Goal: Task Accomplishment & Management: Complete application form

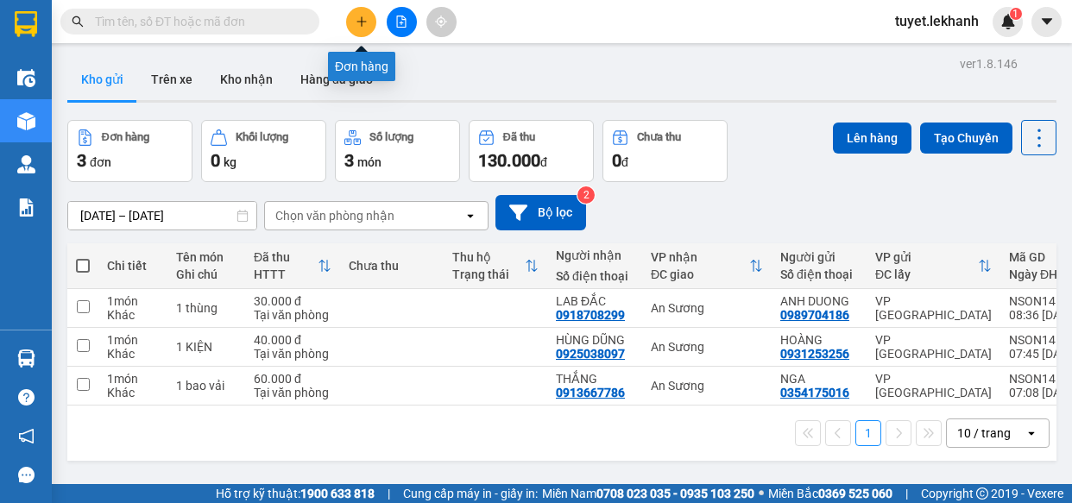
click at [356, 16] on icon "plus" at bounding box center [362, 22] width 12 height 12
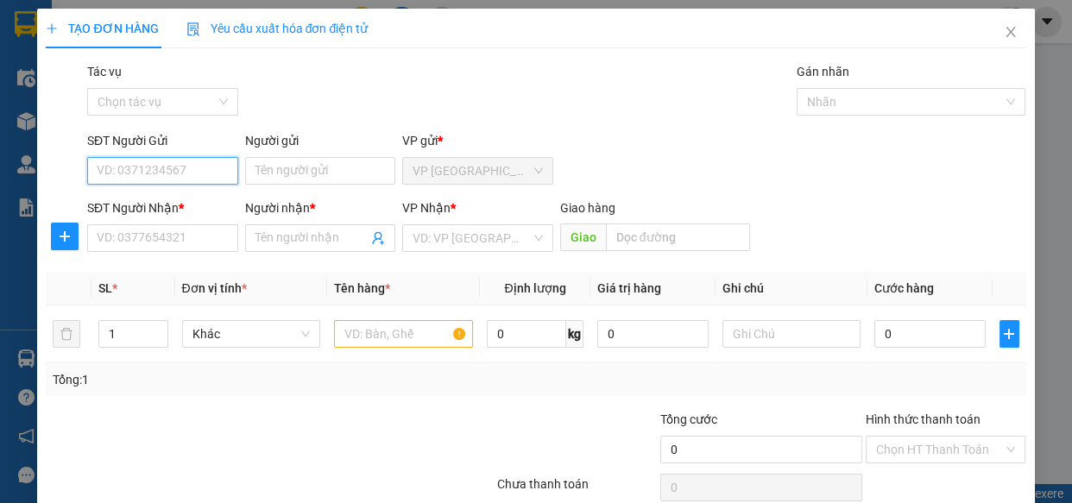
click at [173, 173] on input "SĐT Người Gửi" at bounding box center [162, 171] width 151 height 28
click at [161, 242] on input "SĐT Người Nhận *" at bounding box center [162, 238] width 151 height 28
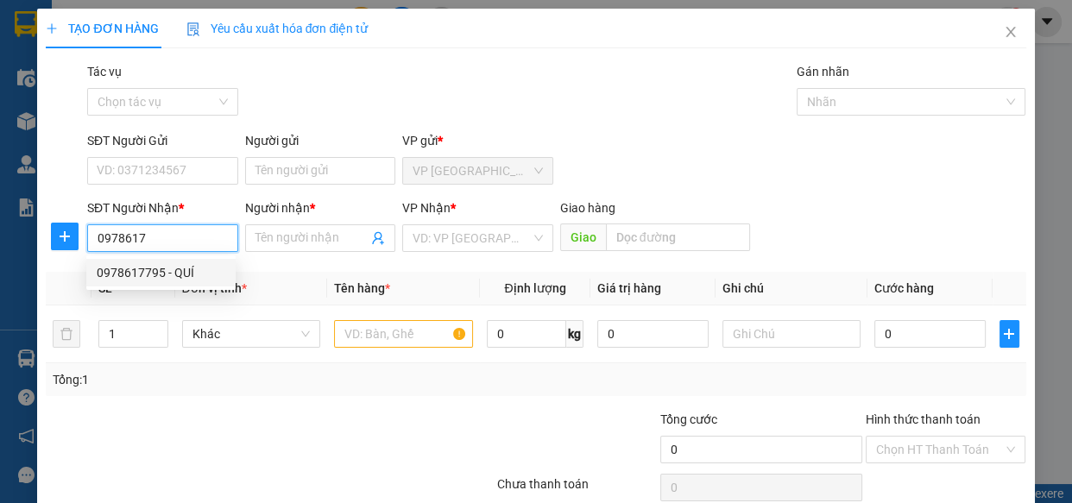
click at [142, 266] on div "0978617795 - QUÍ" at bounding box center [161, 272] width 129 height 19
type input "0978617795"
type input "QUÍ"
type input "30.000"
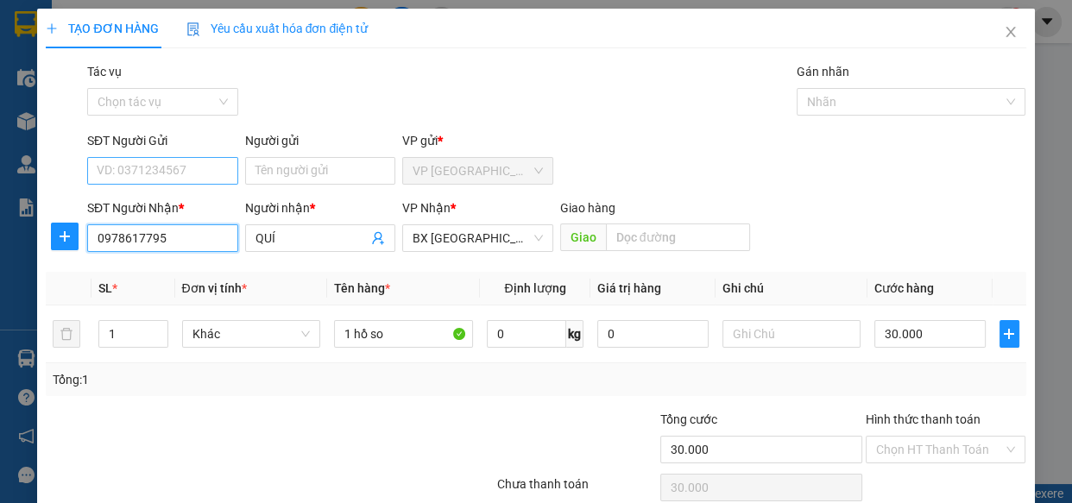
type input "0978617795"
click at [180, 168] on input "SĐT Người Gửi" at bounding box center [162, 171] width 151 height 28
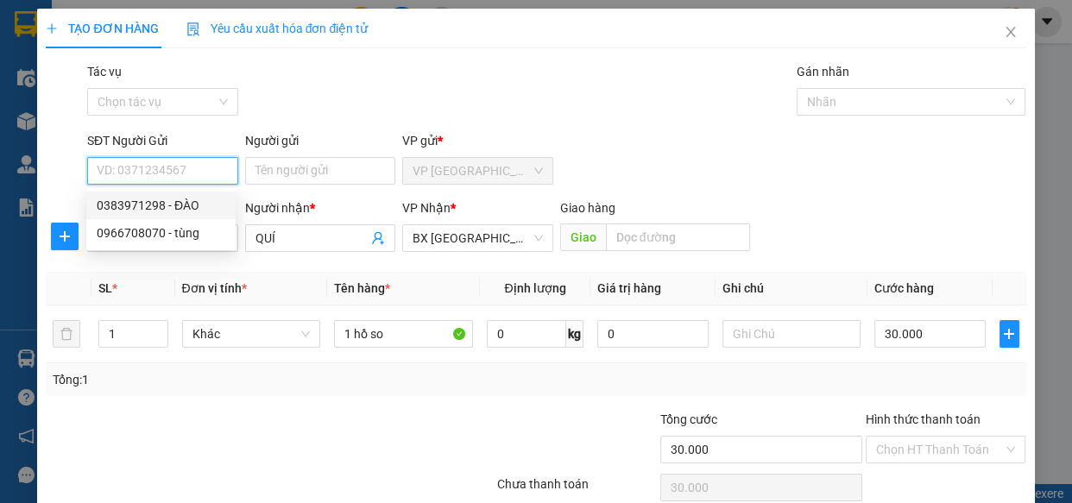
click at [144, 205] on div "0383971298 - ĐÀO" at bounding box center [161, 205] width 129 height 19
type input "0383971298"
type input "ĐÀO"
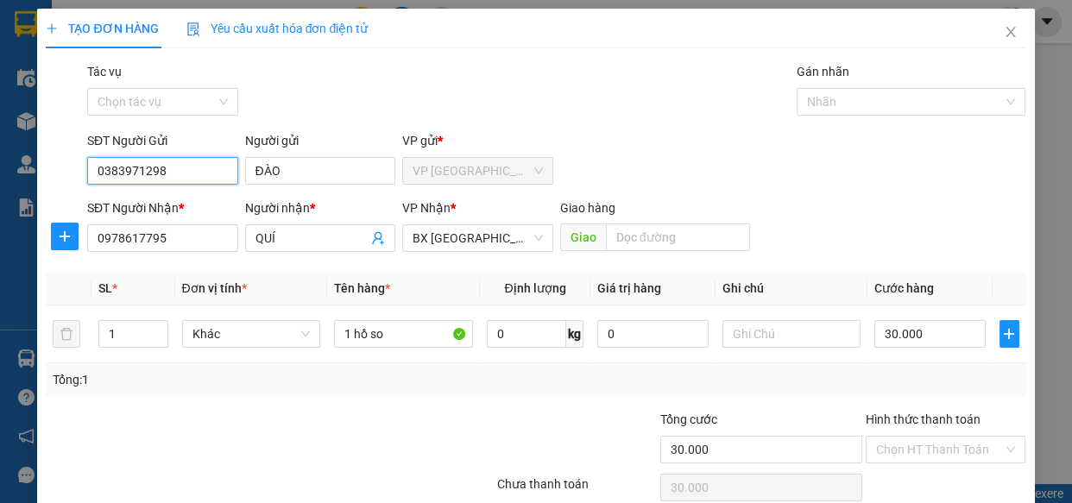
scroll to position [75, 0]
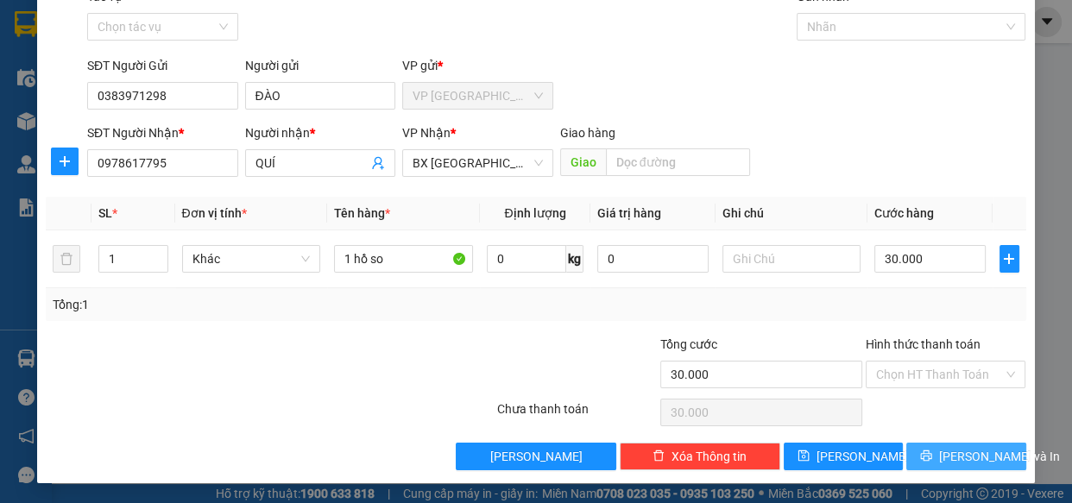
click at [943, 455] on span "[PERSON_NAME] và In" at bounding box center [999, 456] width 121 height 19
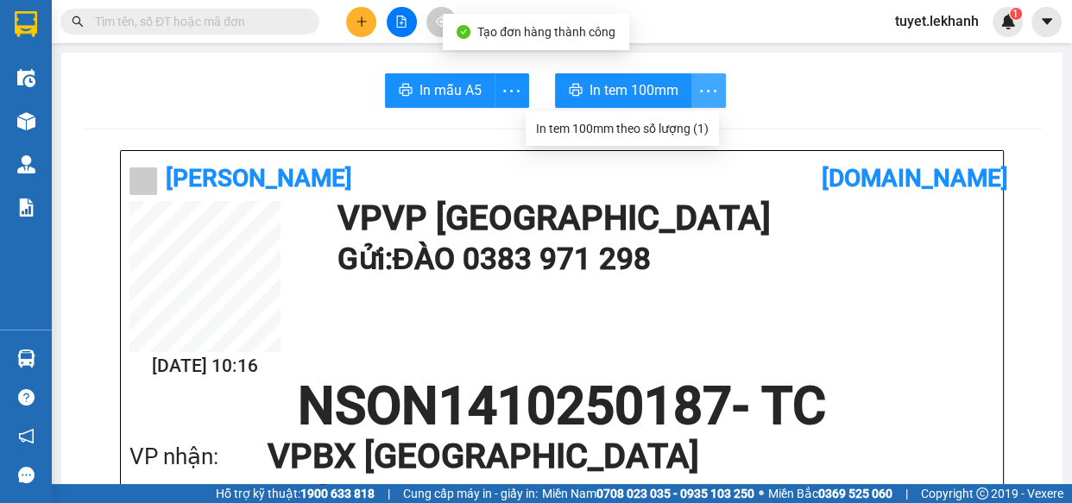
click at [697, 85] on icon "more" at bounding box center [708, 91] width 22 height 22
click at [699, 125] on div "In tem 100mm theo số lượng (1)" at bounding box center [622, 128] width 173 height 19
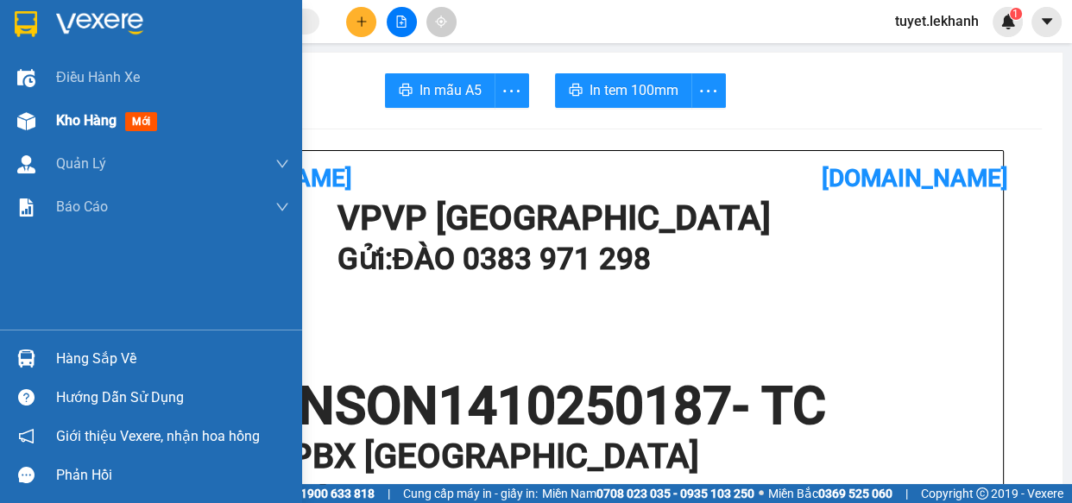
click at [26, 120] on img at bounding box center [26, 121] width 18 height 18
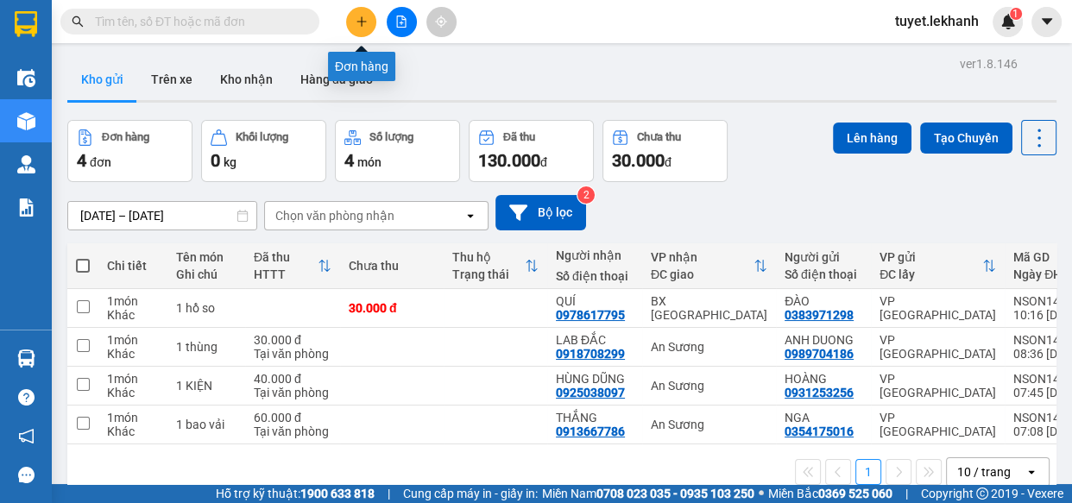
click at [356, 23] on icon "plus" at bounding box center [362, 22] width 12 height 12
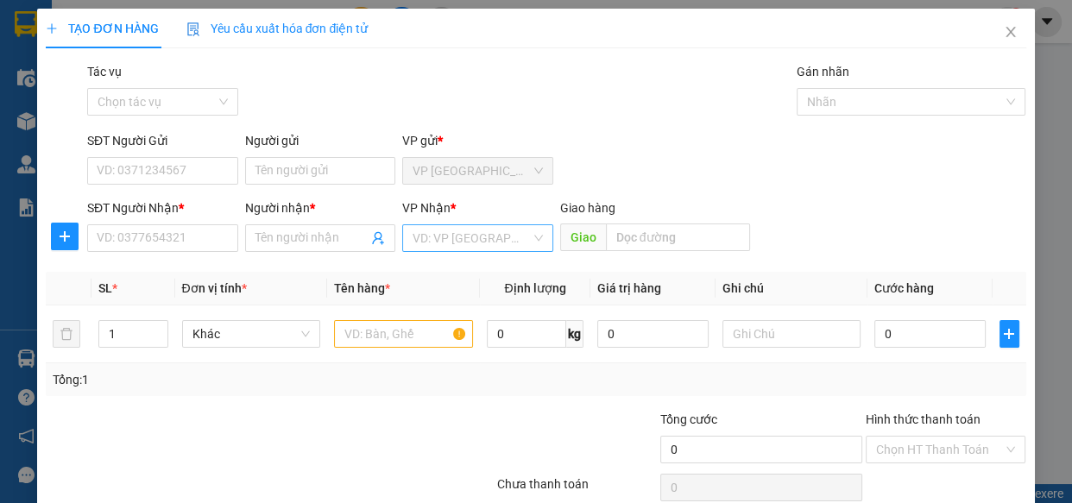
click at [415, 233] on input "search" at bounding box center [472, 238] width 118 height 26
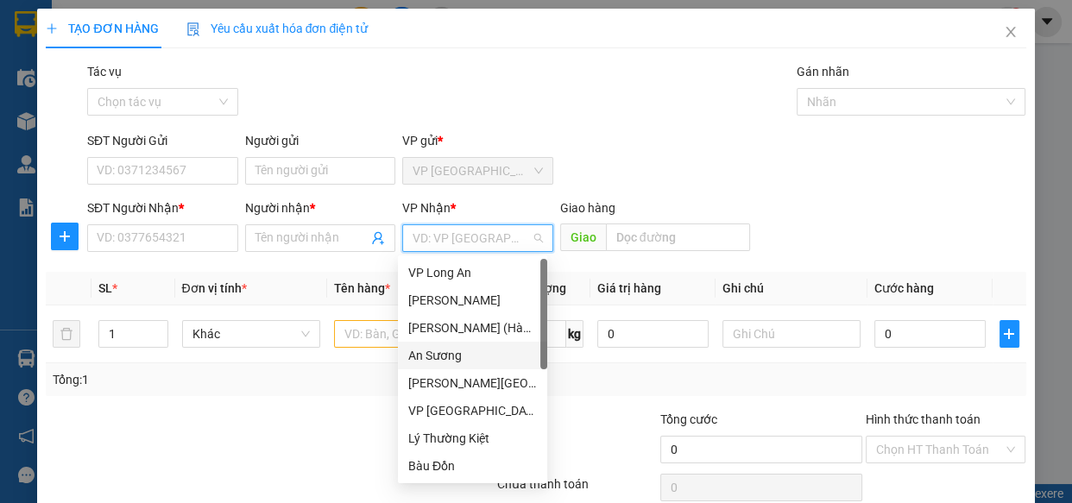
click at [457, 359] on div "An Sương" at bounding box center [472, 355] width 129 height 19
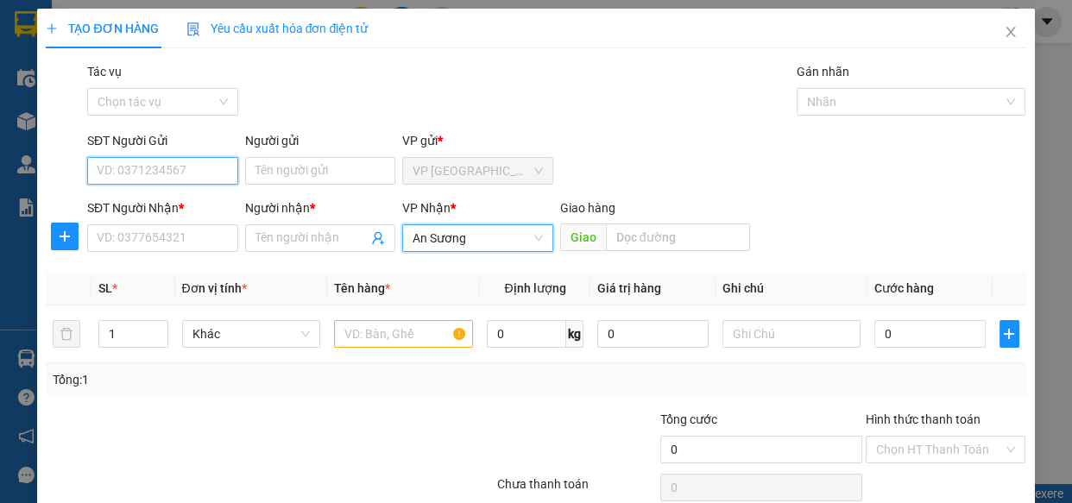
click at [176, 160] on input "SĐT Người Gửi" at bounding box center [162, 171] width 151 height 28
type input "0967044442"
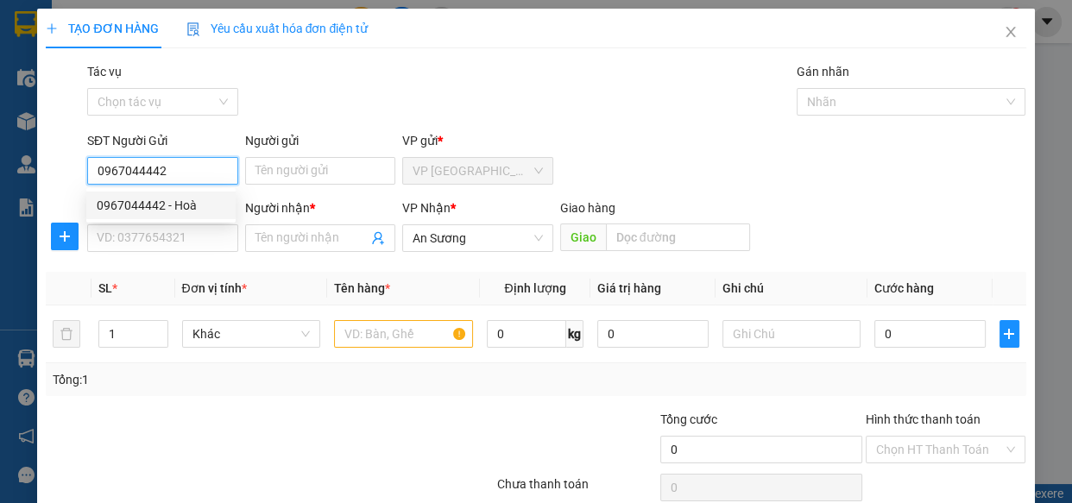
click at [205, 207] on div "0967044442 - Hoà" at bounding box center [161, 205] width 129 height 19
type input "Hoà"
type input "30.000"
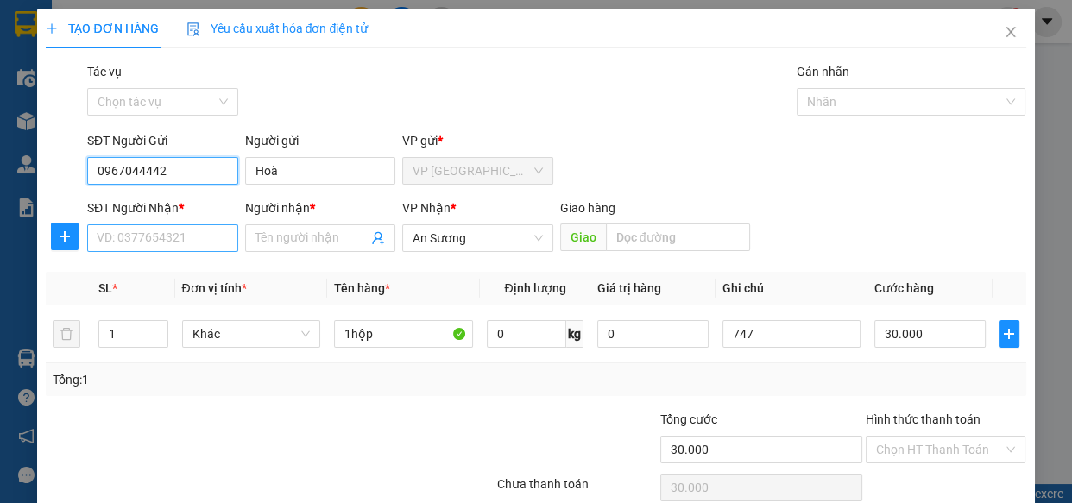
type input "0967044442"
click at [181, 246] on input "SĐT Người Nhận *" at bounding box center [162, 238] width 151 height 28
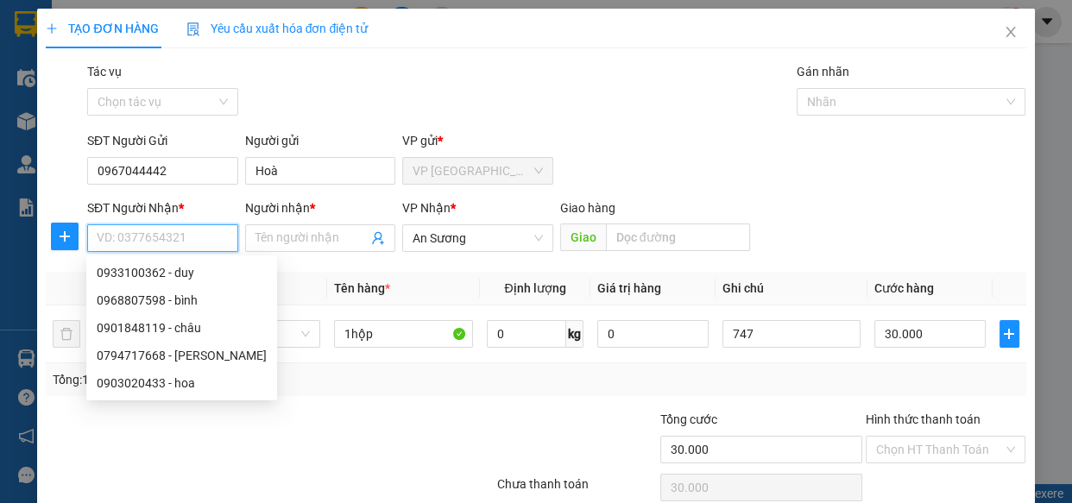
click at [162, 238] on input "SĐT Người Nhận *" at bounding box center [162, 238] width 151 height 28
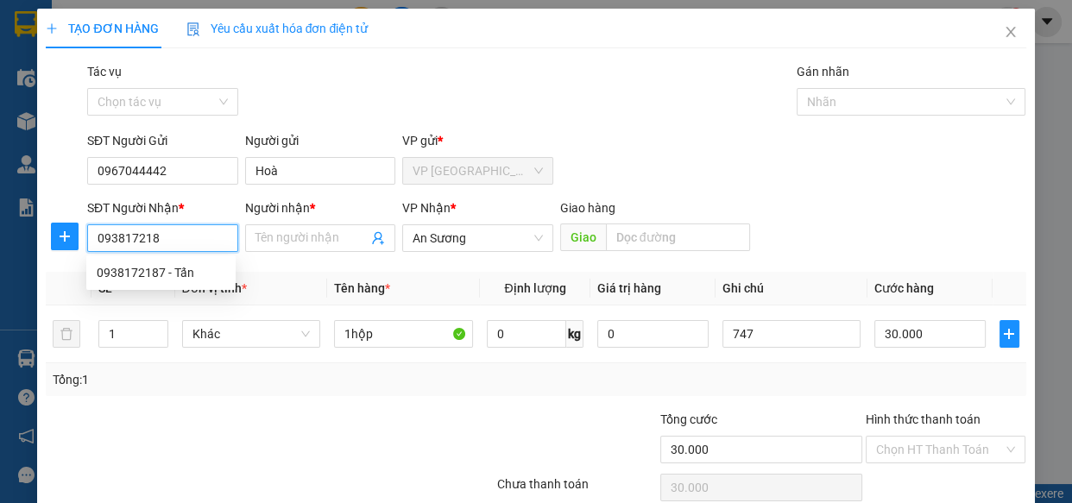
type input "0938172187"
click at [192, 273] on div "0938172187 - Tấn" at bounding box center [161, 272] width 129 height 19
type input "Tấn"
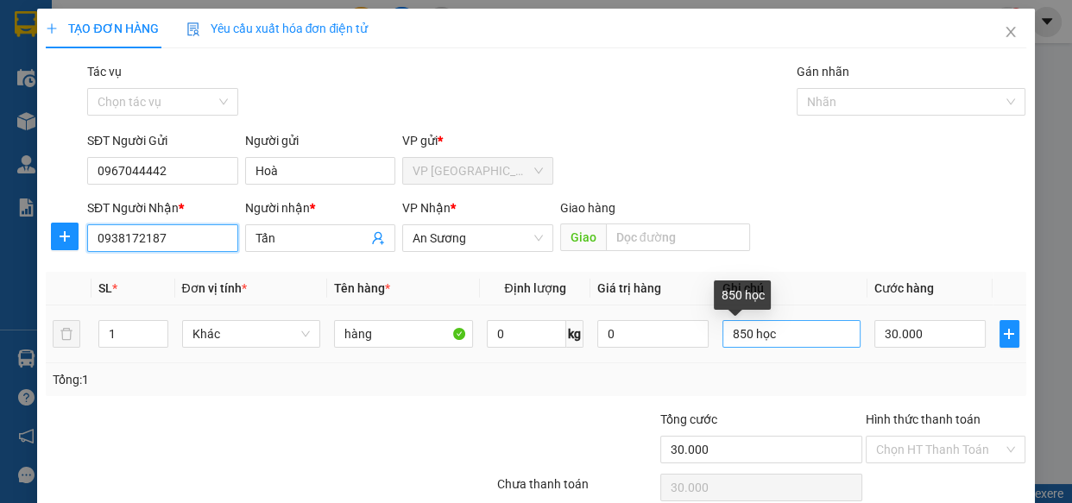
type input "0938172187"
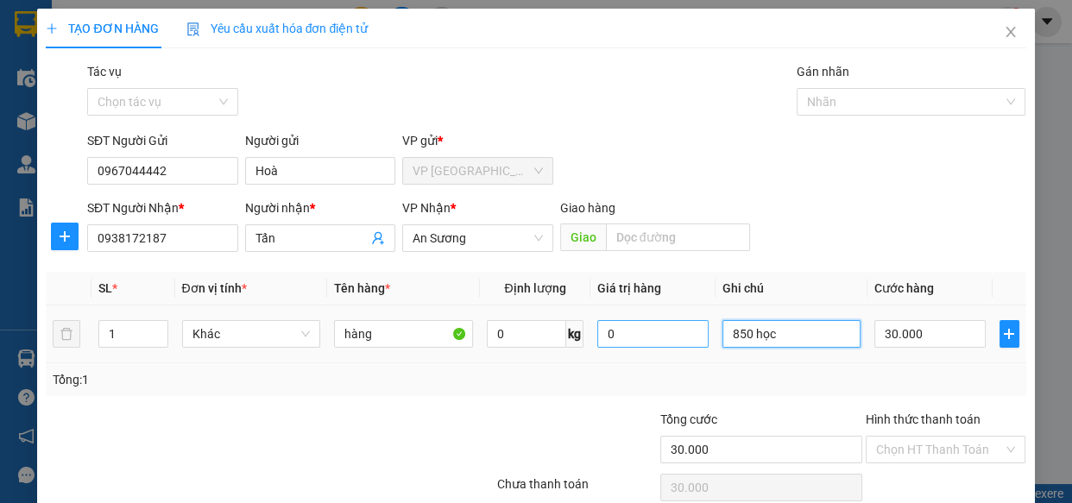
drag, startPoint x: 793, startPoint y: 329, endPoint x: 681, endPoint y: 331, distance: 112.2
click at [681, 331] on tr "1 Khác hàng 0 kg 0 850 học 30.000" at bounding box center [536, 335] width 980 height 58
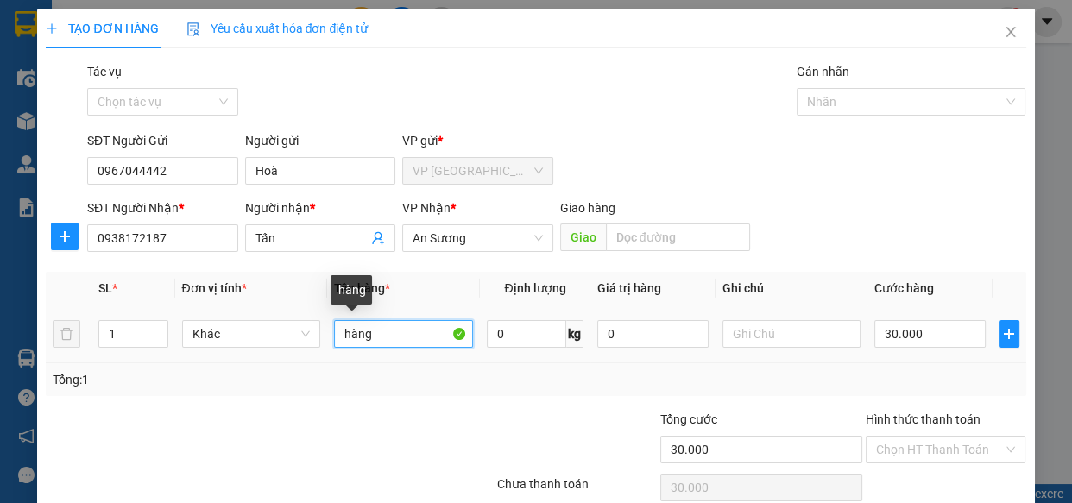
click at [339, 337] on input "hàng" at bounding box center [403, 334] width 139 height 28
drag, startPoint x: 355, startPoint y: 337, endPoint x: 391, endPoint y: 343, distance: 36.7
click at [391, 343] on input "1hàng" at bounding box center [403, 334] width 139 height 28
type input "1hỘP NHỎ"
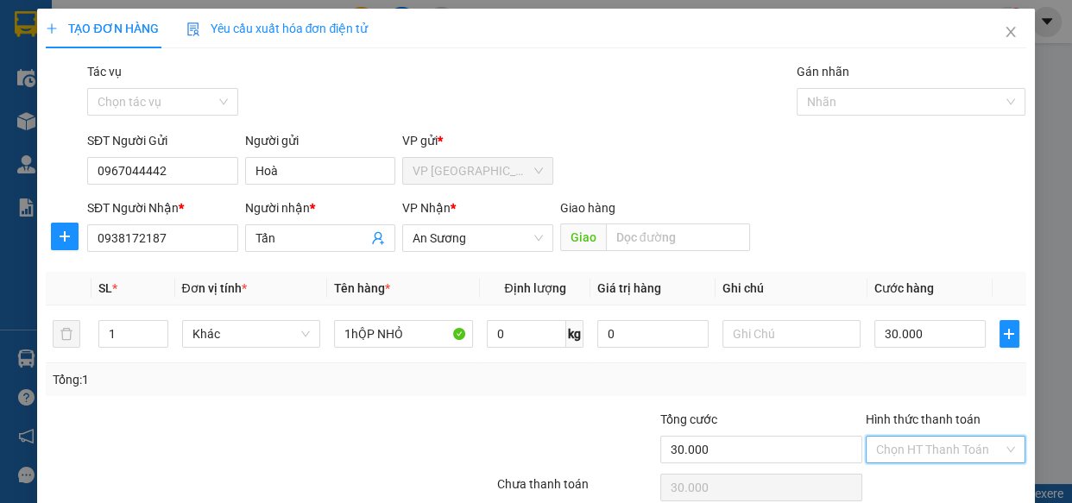
click at [915, 444] on input "Hình thức thanh toán" at bounding box center [940, 450] width 128 height 26
click at [939, 384] on div "Tại văn phòng" at bounding box center [935, 386] width 138 height 19
type input "0"
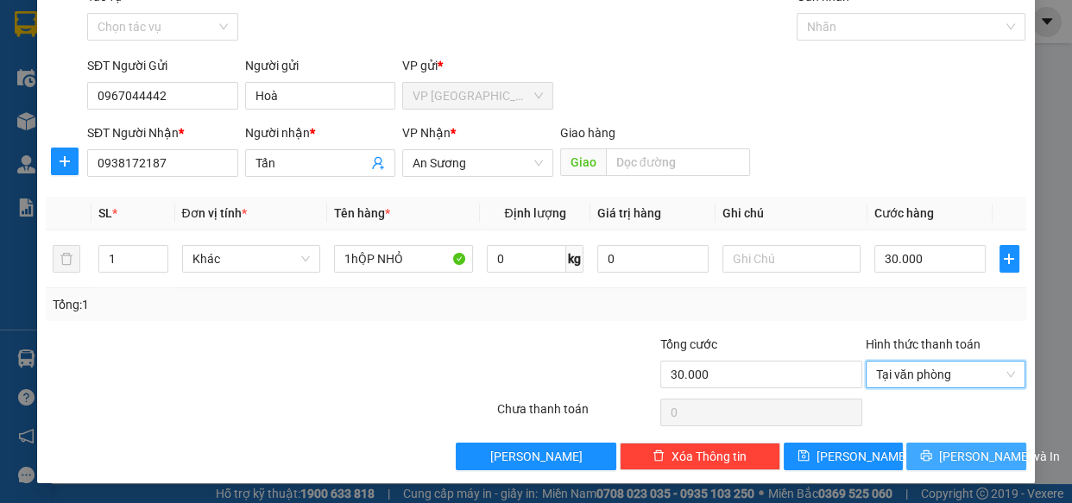
click at [948, 464] on span "[PERSON_NAME] và In" at bounding box center [999, 456] width 121 height 19
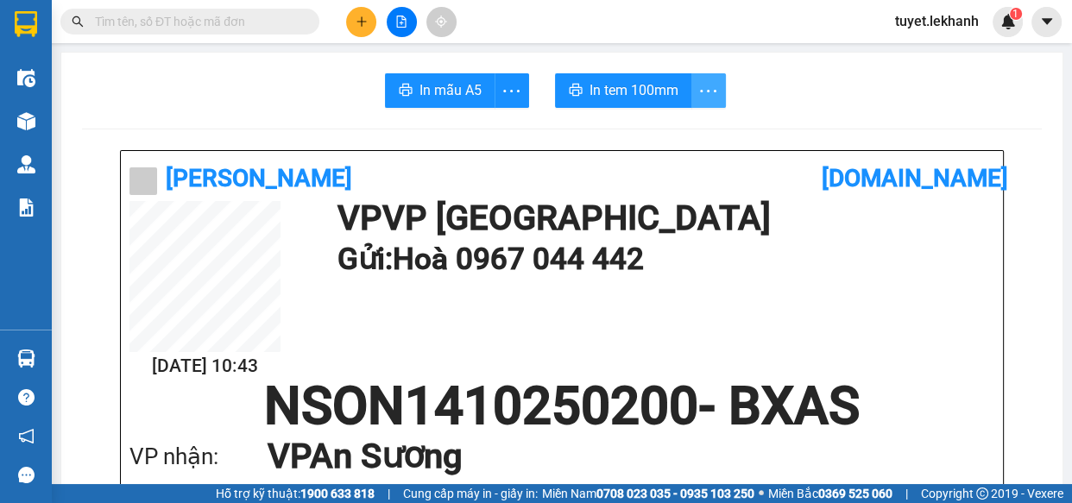
click at [697, 95] on icon "more" at bounding box center [708, 91] width 22 height 22
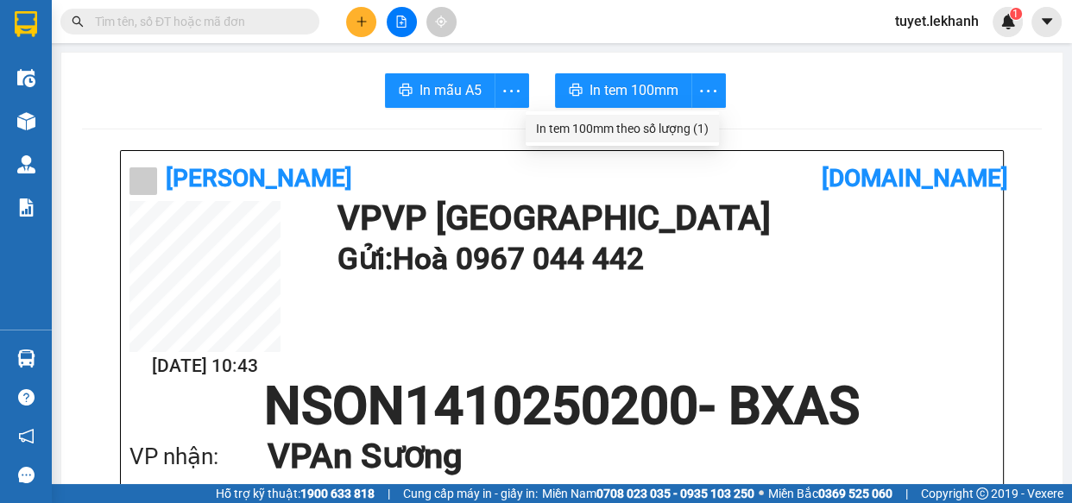
click at [700, 132] on div "In tem 100mm theo số lượng (1)" at bounding box center [622, 128] width 173 height 19
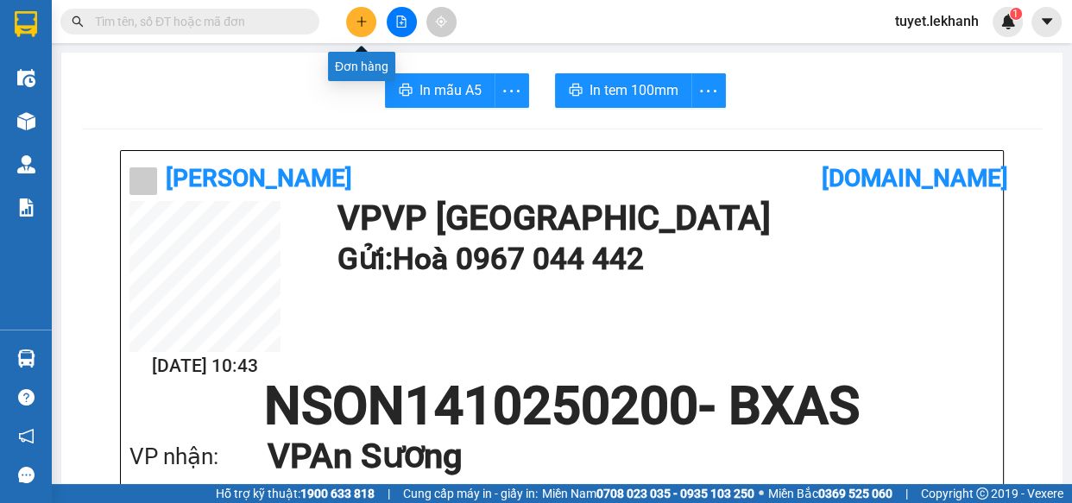
click at [360, 20] on icon "plus" at bounding box center [362, 22] width 12 height 12
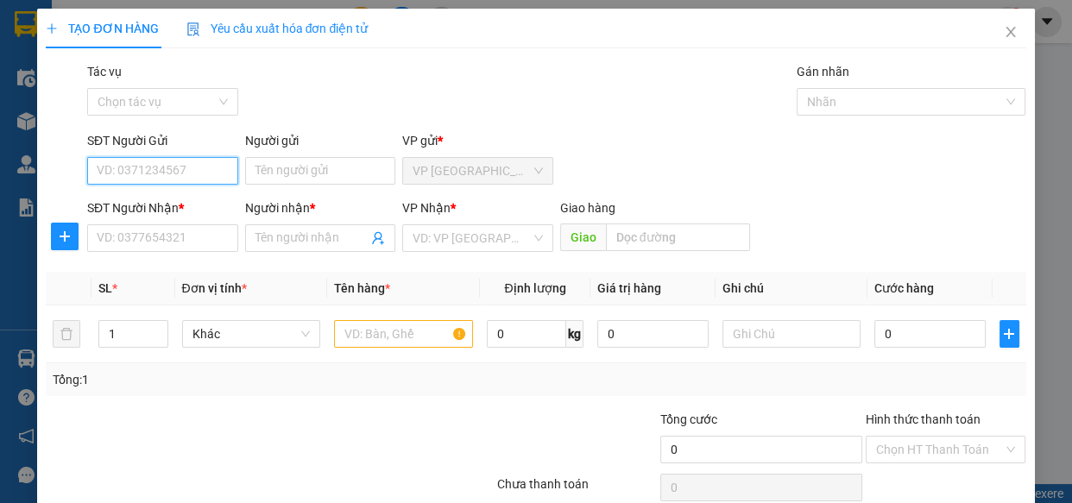
click at [136, 173] on input "SĐT Người Gửi" at bounding box center [162, 171] width 151 height 28
click at [182, 172] on input "SĐT Người Gửi" at bounding box center [162, 171] width 151 height 28
click at [200, 203] on div "0338911082 - TRIỀNG" at bounding box center [161, 205] width 129 height 19
type input "0338911082"
type input "TRIỀNG"
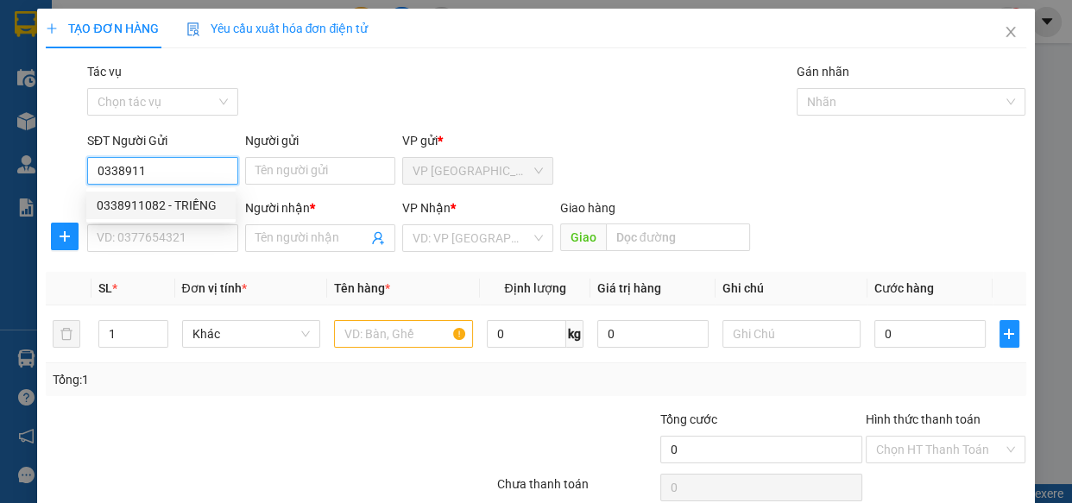
type input "0969734231"
type input "MẪN"
type input "40.000"
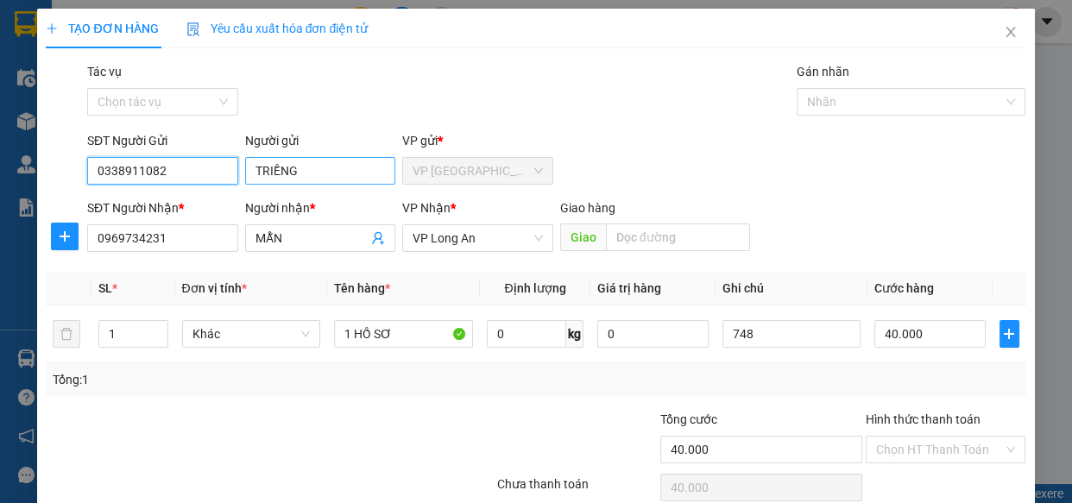
type input "0338911082"
click at [274, 172] on input "TRIỀNG" at bounding box center [320, 171] width 151 height 28
drag, startPoint x: 263, startPoint y: 167, endPoint x: 273, endPoint y: 167, distance: 9.5
click at [273, 167] on input "TRIỀNG" at bounding box center [320, 171] width 151 height 28
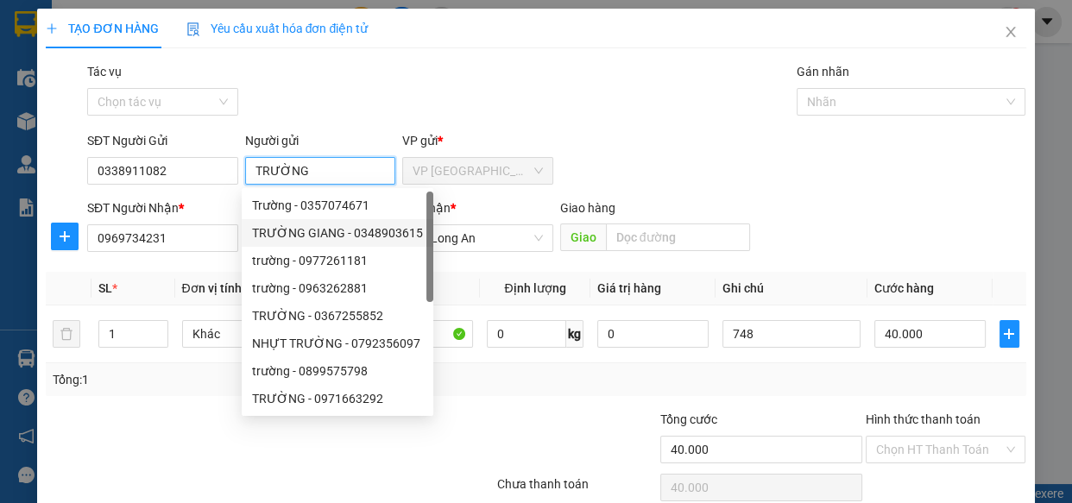
type input "TRƯỜNG"
click at [220, 204] on div "SĐT Người Nhận *" at bounding box center [162, 208] width 151 height 19
click at [220, 224] on input "0969734231" at bounding box center [162, 238] width 151 height 28
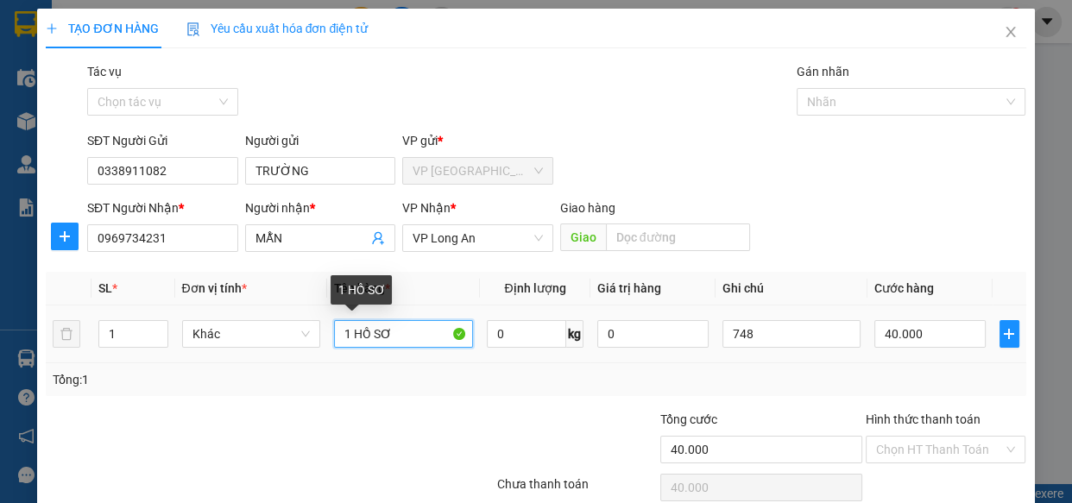
drag, startPoint x: 355, startPoint y: 336, endPoint x: 388, endPoint y: 340, distance: 33.1
click at [388, 340] on input "1 HỒ SƠ" at bounding box center [403, 334] width 139 height 28
drag, startPoint x: 352, startPoint y: 331, endPoint x: 397, endPoint y: 332, distance: 44.9
click at [397, 332] on input "1 HỒ SƠ" at bounding box center [403, 334] width 139 height 28
type input "1 THUNG GACH MẪU"
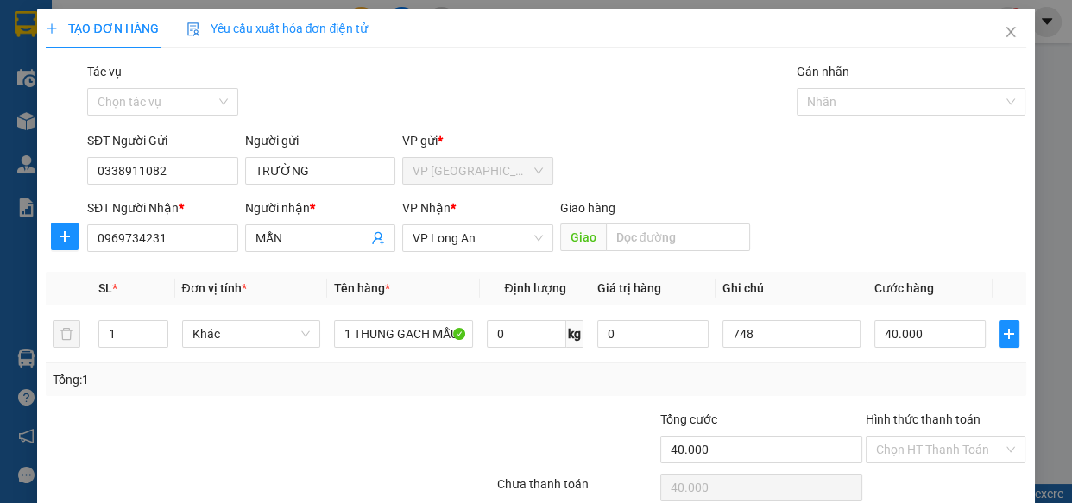
click at [530, 371] on div "Tổng: 1" at bounding box center [536, 379] width 966 height 19
click at [922, 340] on input "40.000" at bounding box center [929, 334] width 111 height 28
type input "5"
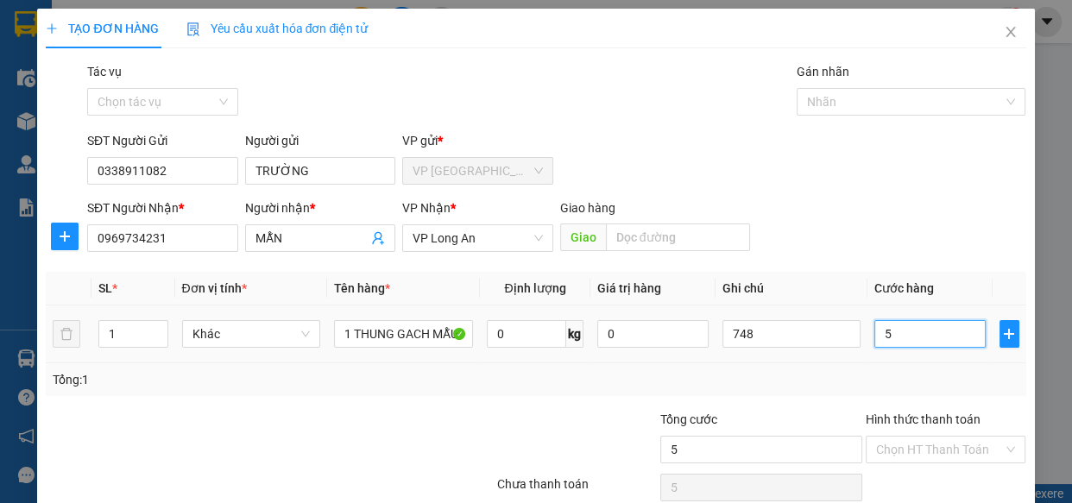
type input "50"
type input "500"
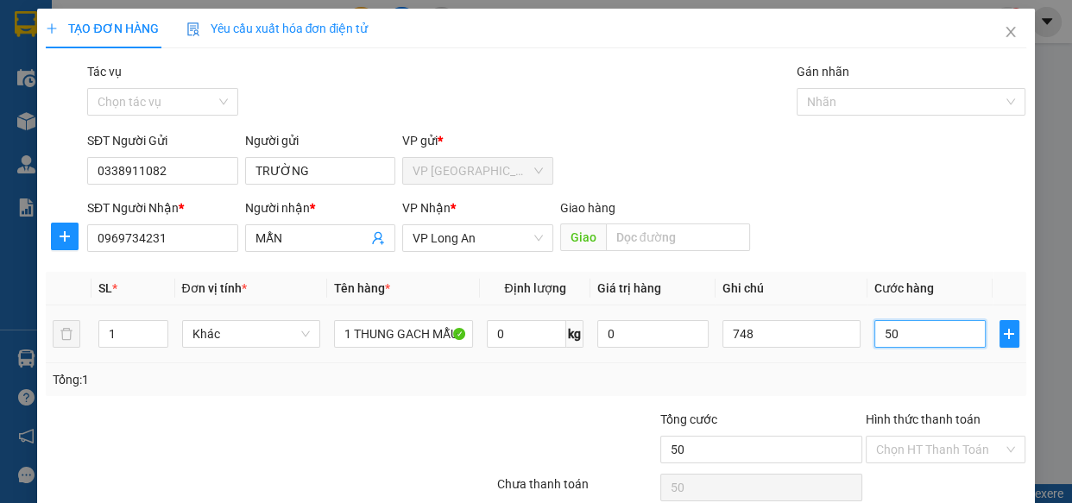
type input "500"
type input "5.000"
type input "50.000"
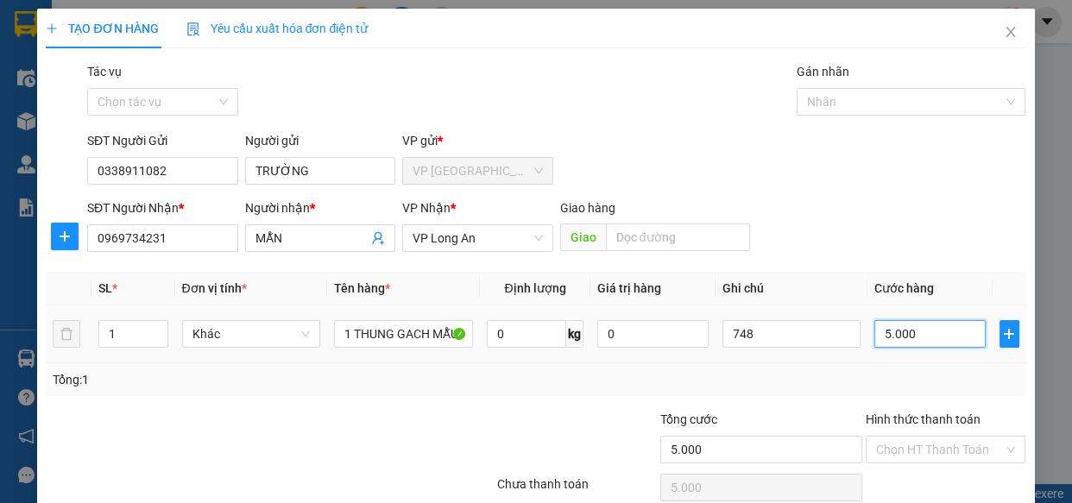
type input "50.000"
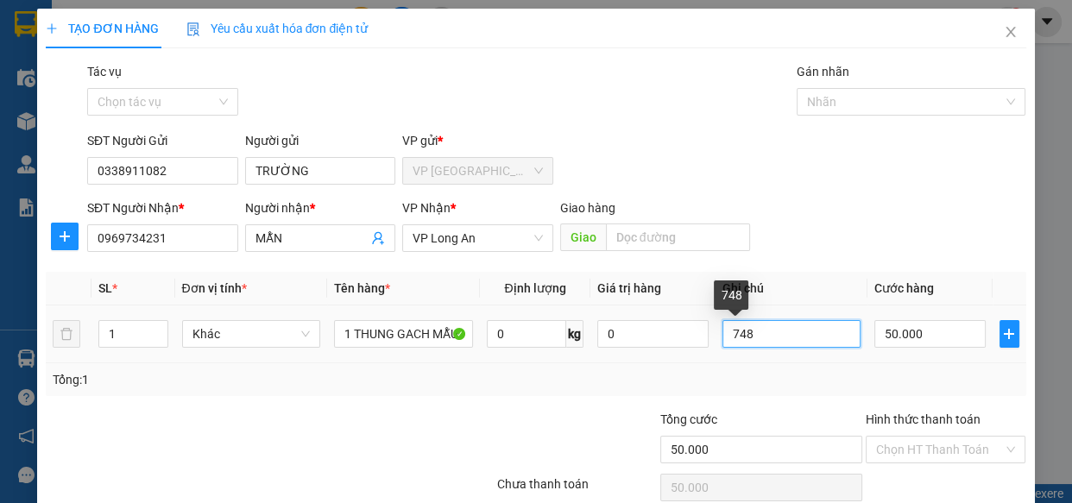
drag, startPoint x: 760, startPoint y: 334, endPoint x: 715, endPoint y: 331, distance: 45.0
click at [722, 331] on input "748" at bounding box center [791, 334] width 139 height 28
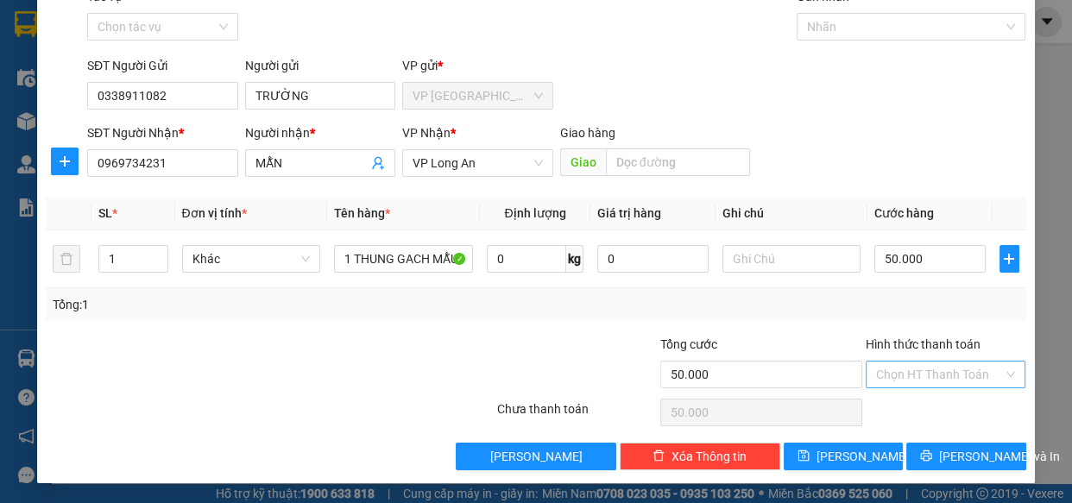
click at [953, 370] on input "Hình thức thanh toán" at bounding box center [940, 375] width 128 height 26
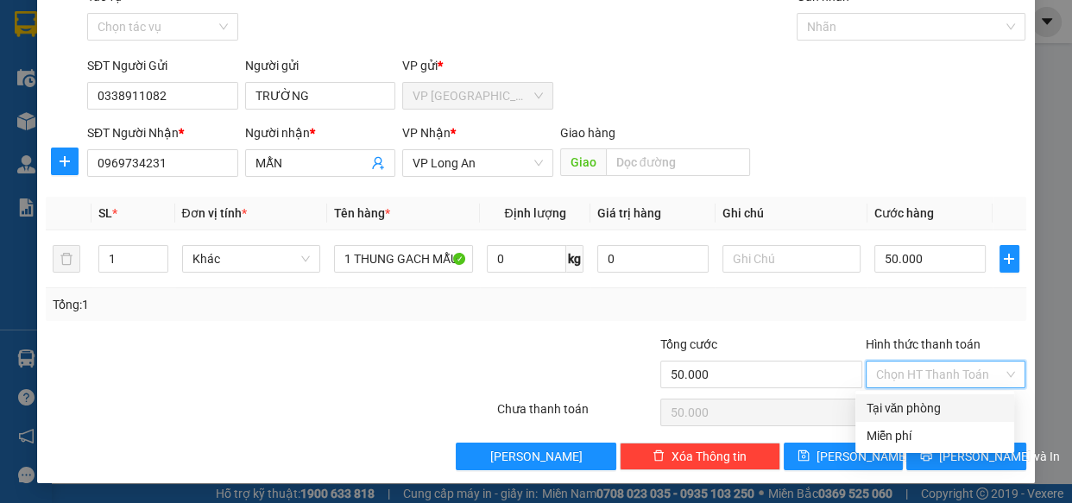
click at [923, 406] on div "Tại văn phòng" at bounding box center [935, 408] width 138 height 19
type input "0"
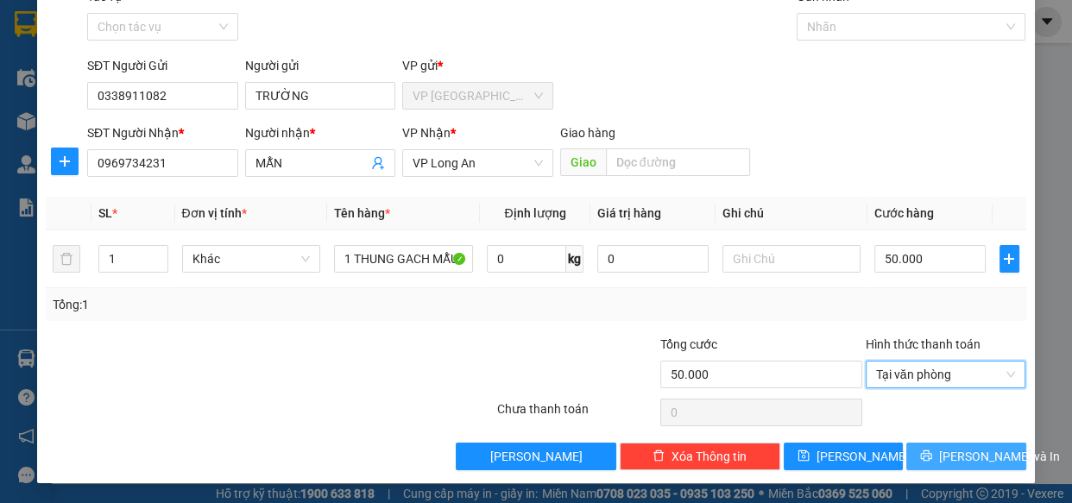
click at [955, 449] on span "[PERSON_NAME] và In" at bounding box center [999, 456] width 121 height 19
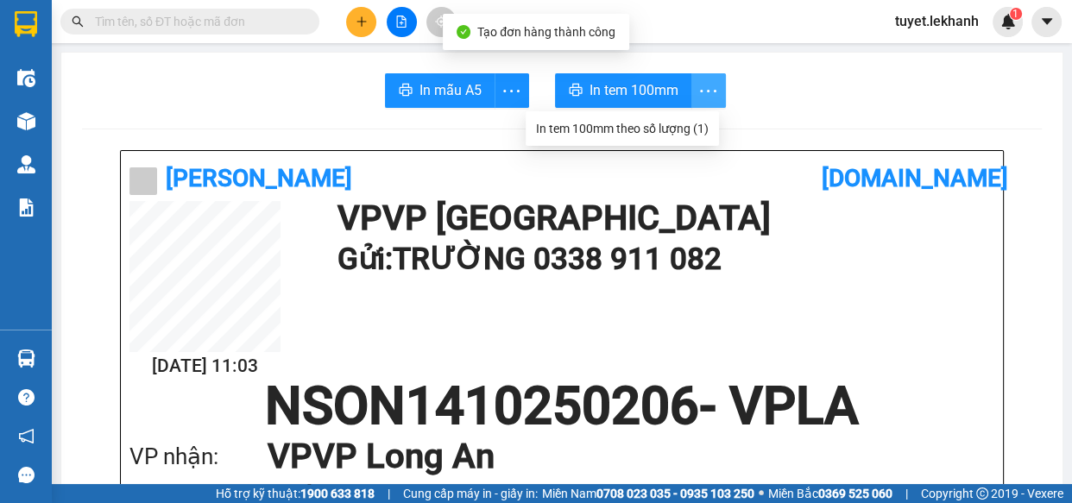
click at [698, 87] on icon "more" at bounding box center [708, 91] width 22 height 22
click at [699, 124] on div "In tem 100mm theo số lượng (1)" at bounding box center [622, 128] width 173 height 19
